Goal: Information Seeking & Learning: Learn about a topic

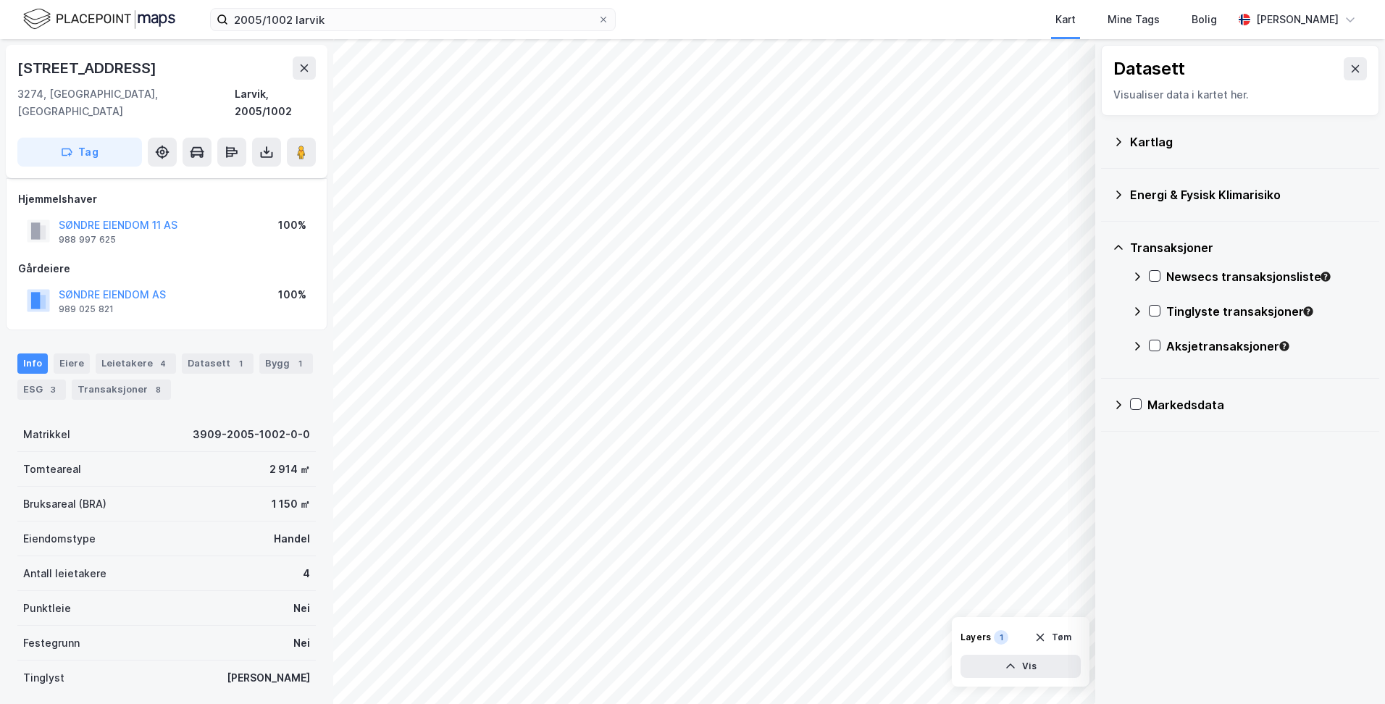
scroll to position [83, 0]
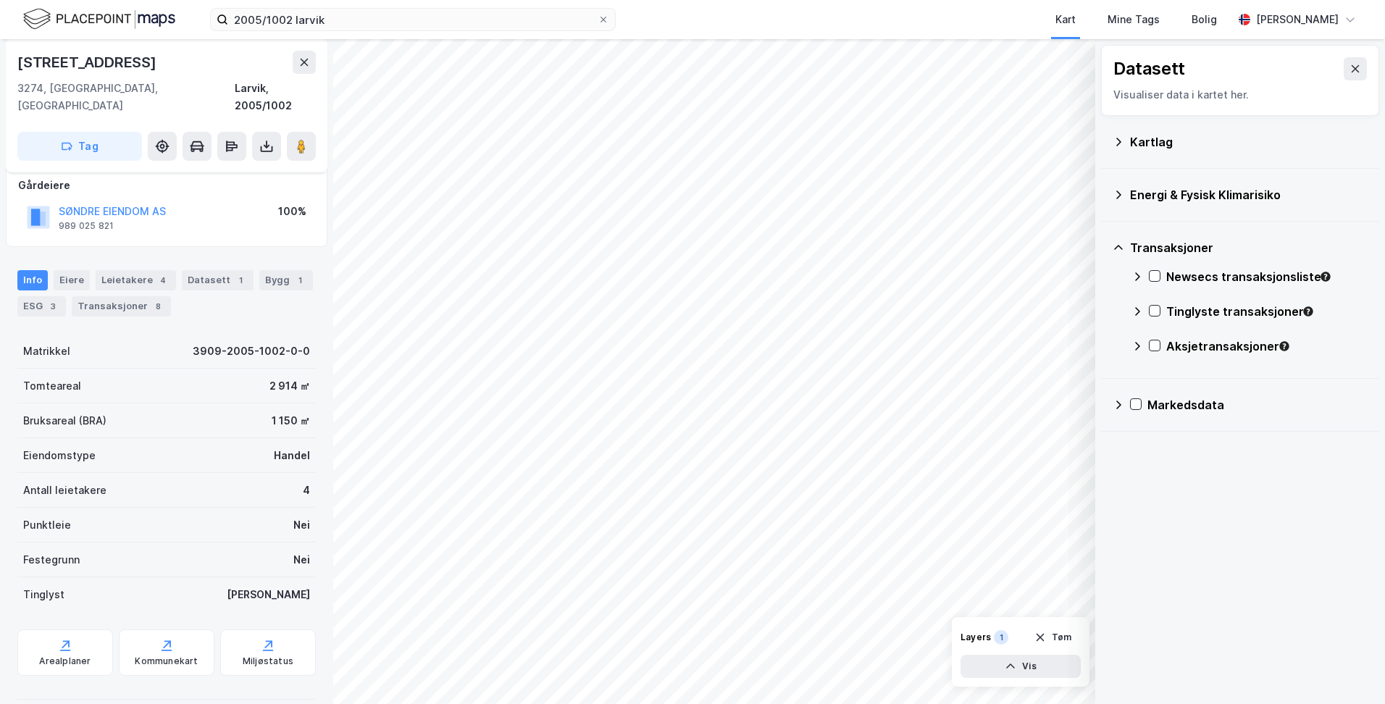
click at [1150, 143] on div "Kartlag" at bounding box center [1249, 141] width 238 height 17
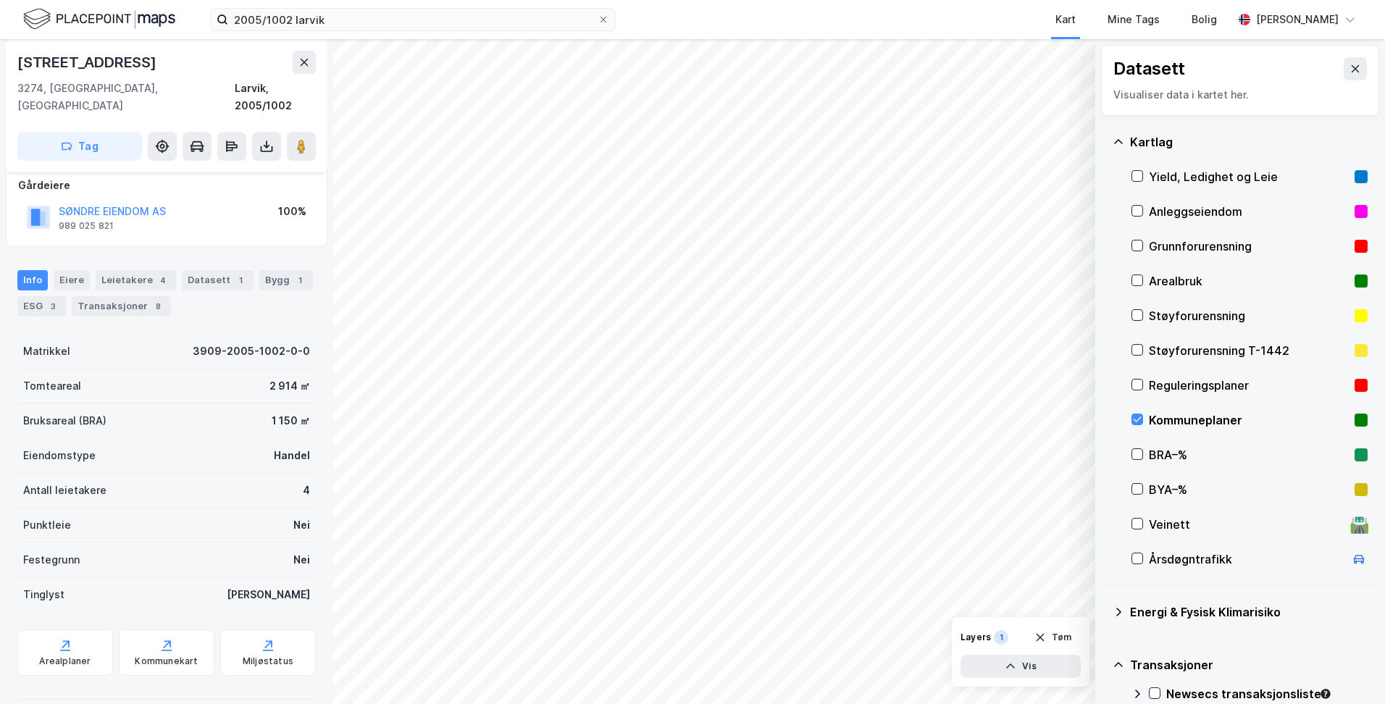
click at [1158, 416] on div "Kommuneplaner" at bounding box center [1249, 419] width 200 height 17
click at [1163, 377] on div "Reguleringsplaner" at bounding box center [1249, 385] width 200 height 17
click at [1138, 414] on div at bounding box center [1138, 420] width 12 height 12
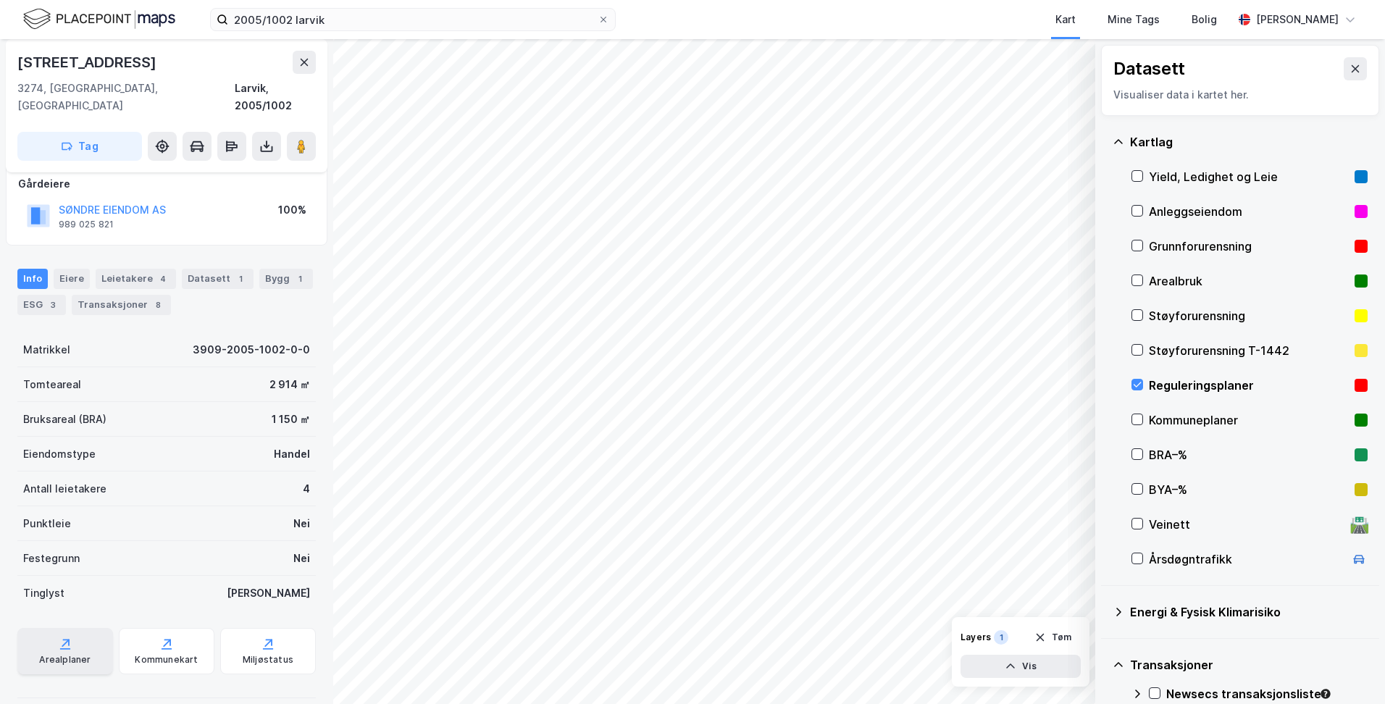
click at [69, 637] on icon at bounding box center [65, 644] width 14 height 14
click at [1145, 379] on div "Reguleringsplaner" at bounding box center [1250, 385] width 236 height 35
click at [1135, 417] on icon at bounding box center [1137, 419] width 10 height 10
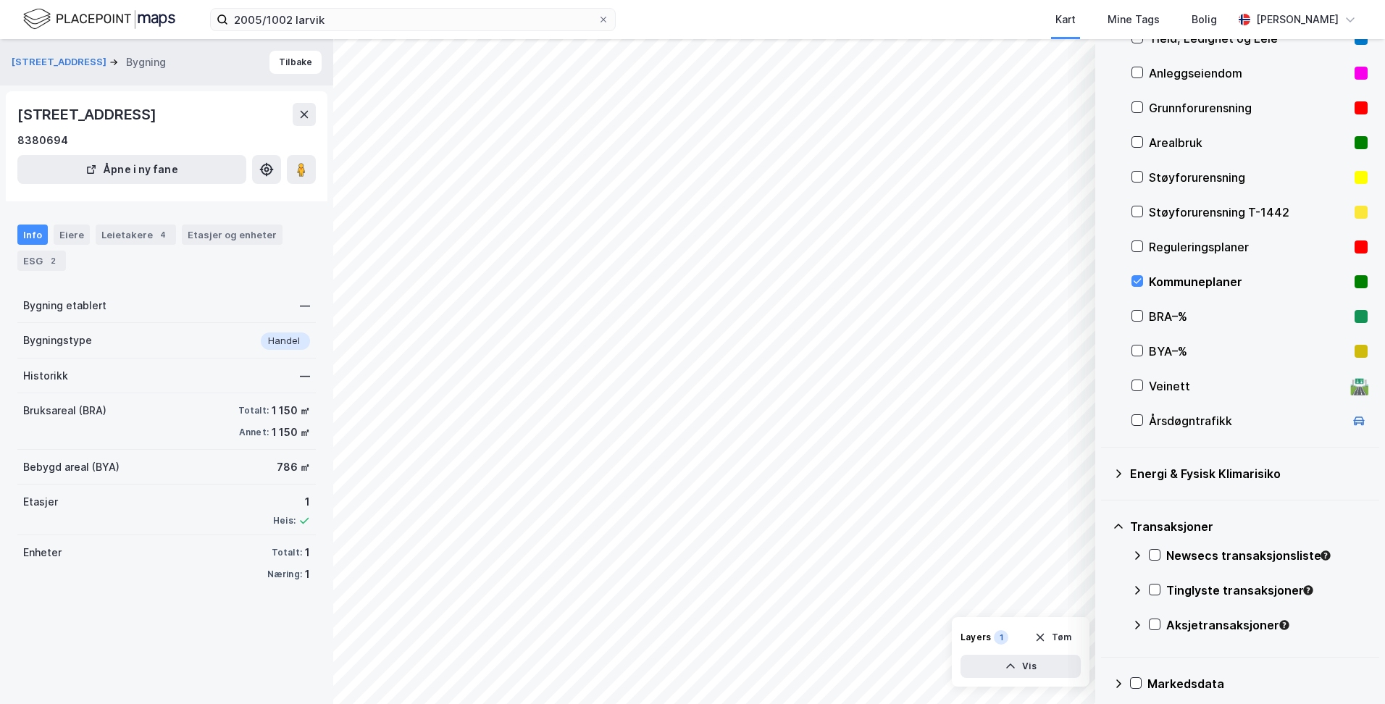
scroll to position [151, 0]
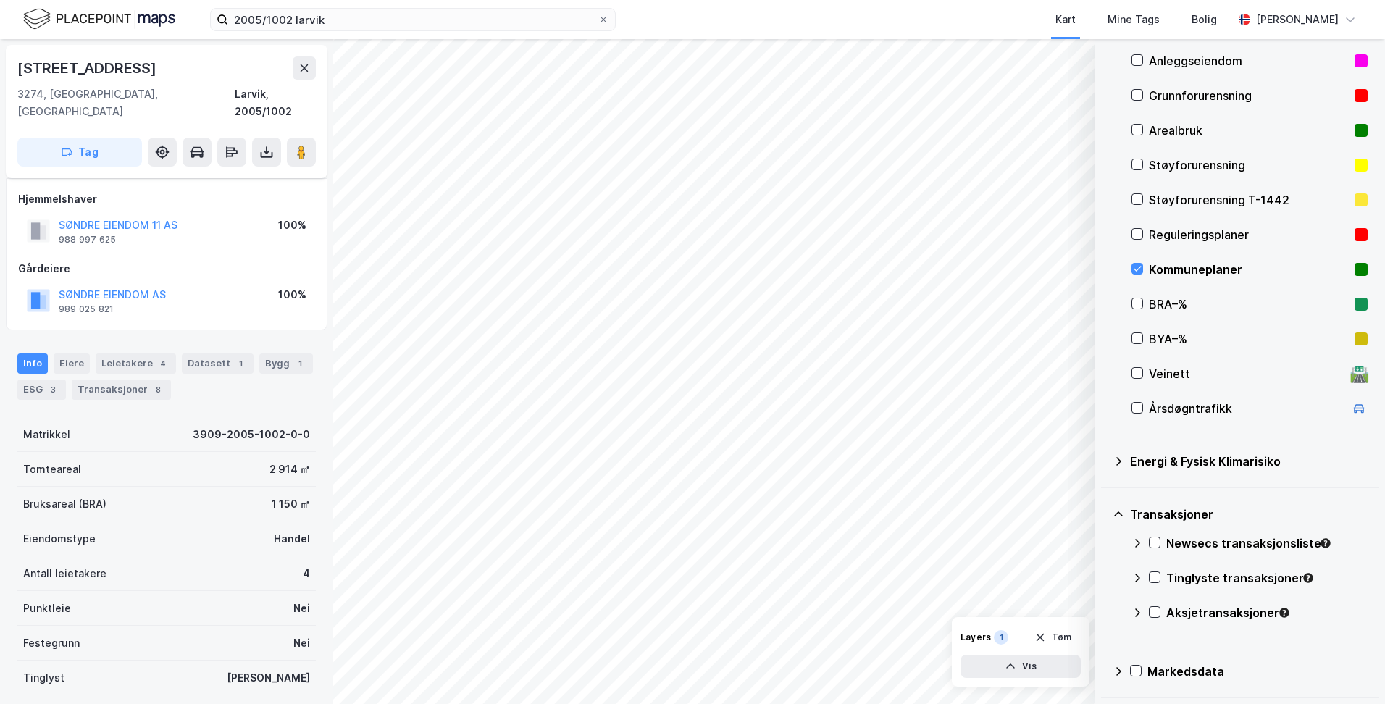
scroll to position [85, 0]
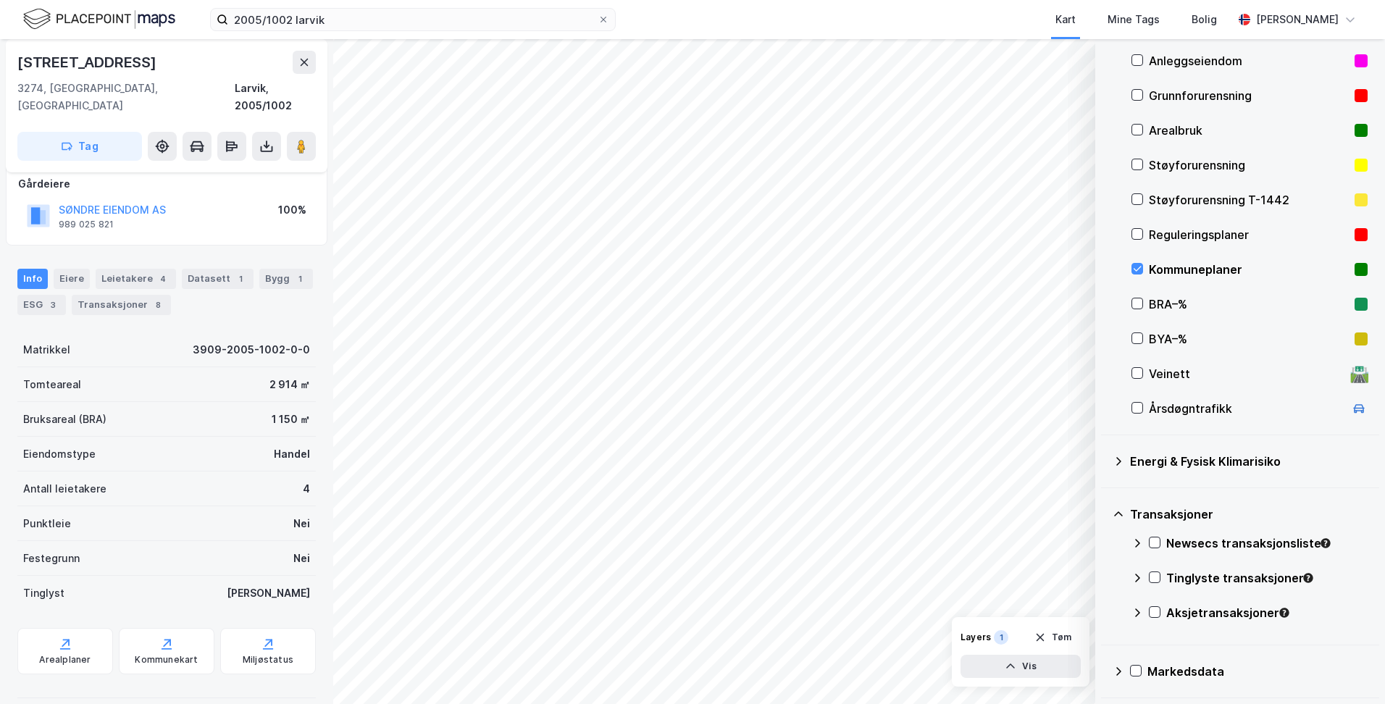
click at [274, 446] on div "Handel" at bounding box center [292, 454] width 36 height 17
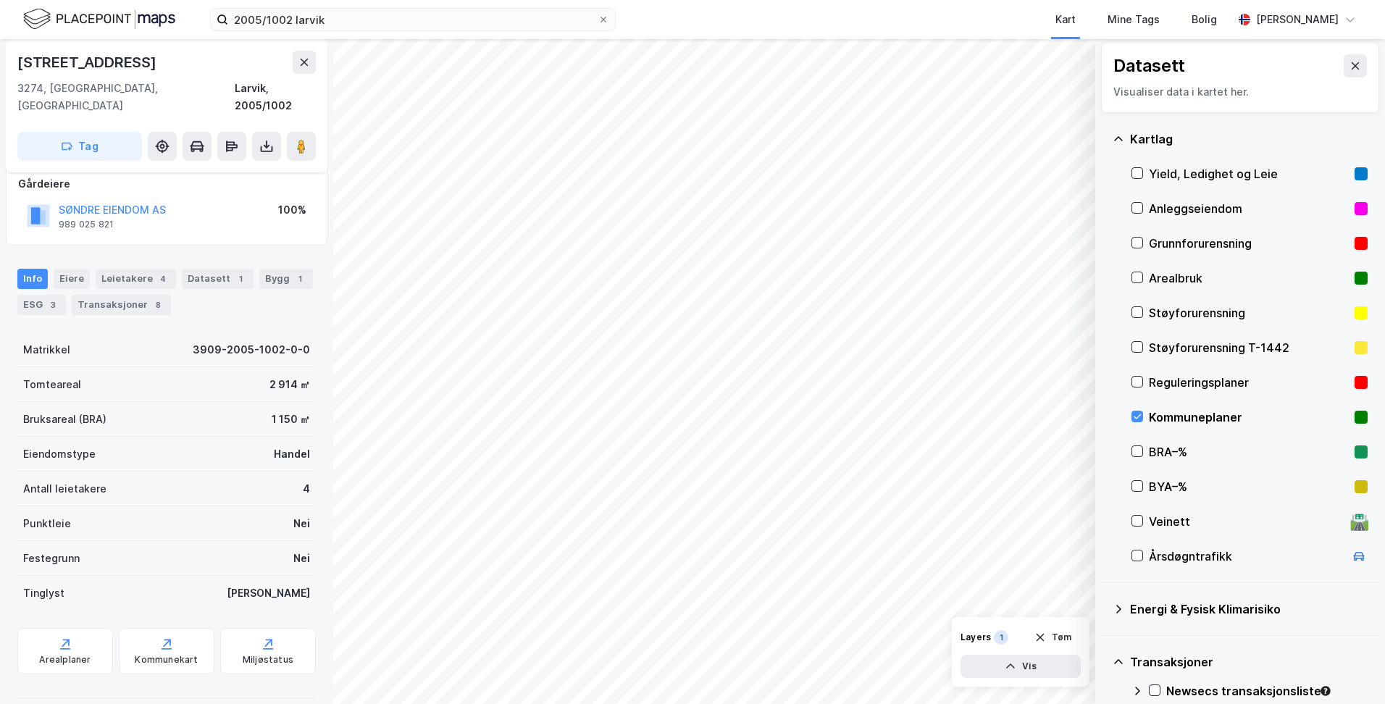
scroll to position [0, 0]
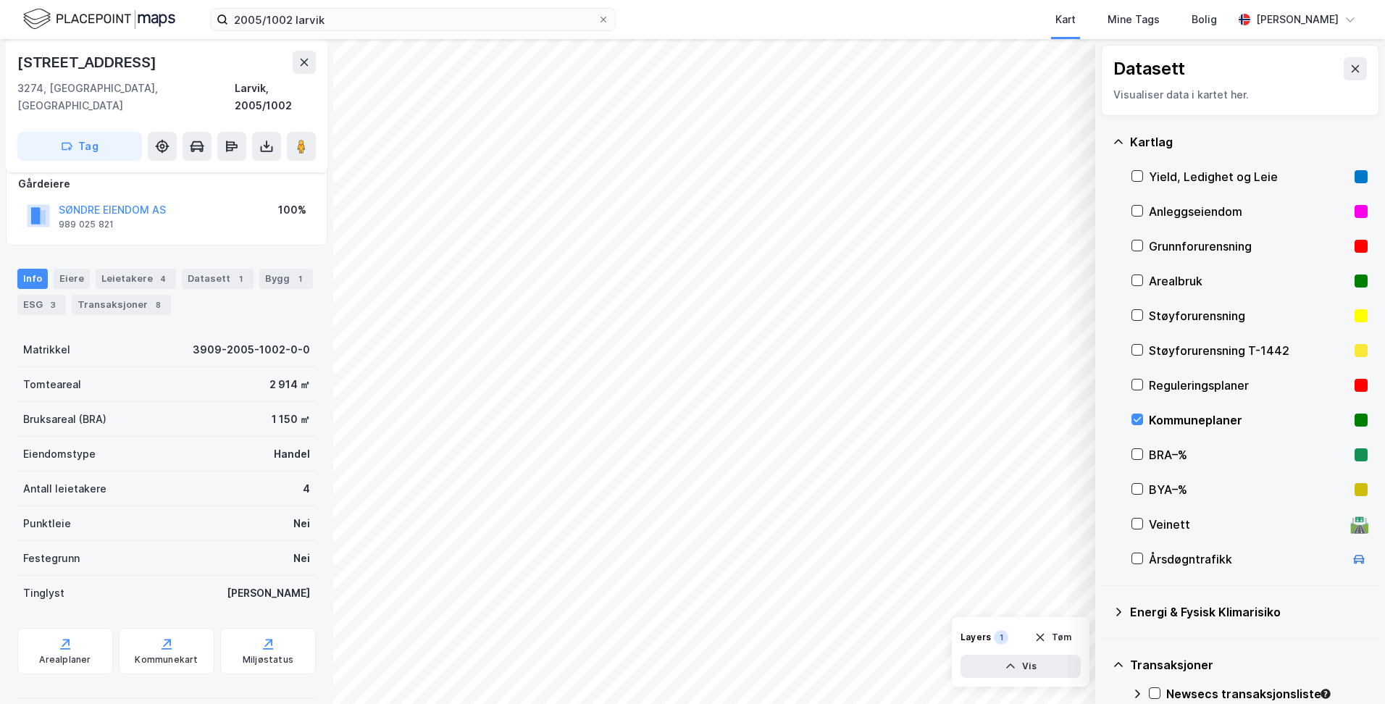
click at [1182, 281] on div "Arealbruk" at bounding box center [1249, 280] width 200 height 17
click at [1137, 414] on icon at bounding box center [1137, 419] width 10 height 10
click at [1131, 414] on div "Kartlag Yield, Ledighet og Leie Anleggseiendom Grunnforurensning Arealbruk Støy…" at bounding box center [1240, 351] width 278 height 470
click at [1137, 415] on icon at bounding box center [1137, 419] width 10 height 10
click at [1055, 677] on button "Vis" at bounding box center [1021, 666] width 120 height 23
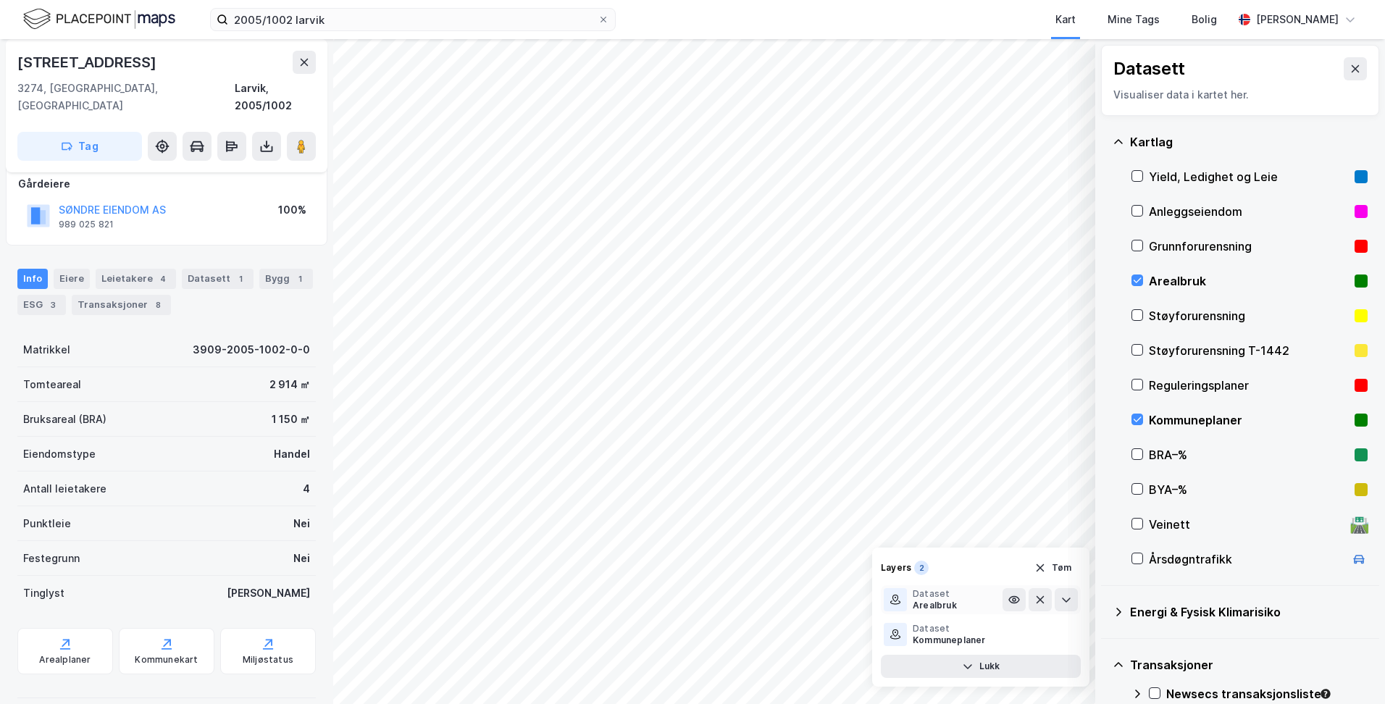
click at [932, 607] on div "Arealbruk" at bounding box center [935, 606] width 44 height 12
click at [1011, 604] on icon at bounding box center [1014, 600] width 12 height 12
click at [1013, 604] on icon at bounding box center [1014, 600] width 12 height 12
click at [179, 654] on div "Kommunekart" at bounding box center [166, 660] width 63 height 12
